Goal: Navigation & Orientation: Find specific page/section

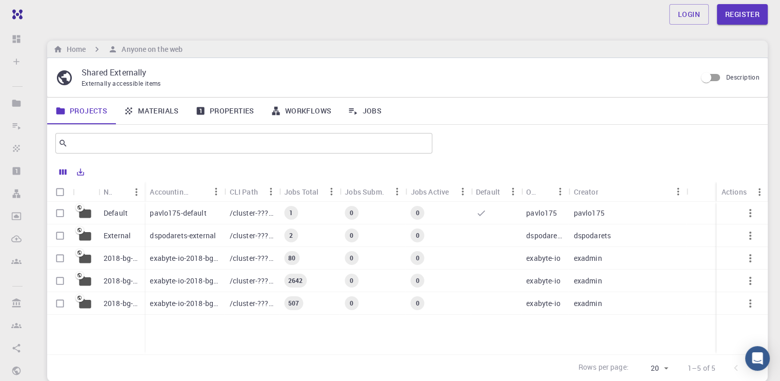
click at [140, 114] on link "Materials" at bounding box center [151, 110] width 72 height 27
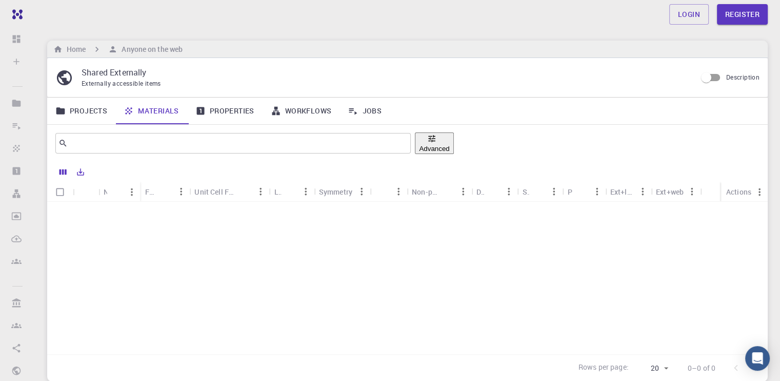
click at [86, 115] on link "Projects" at bounding box center [81, 110] width 68 height 27
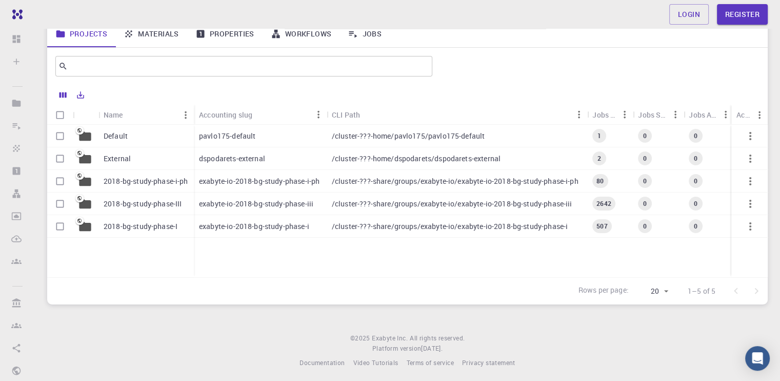
scroll to position [77, 0]
click at [122, 159] on p "External" at bounding box center [117, 158] width 27 height 10
